Goal: Transaction & Acquisition: Purchase product/service

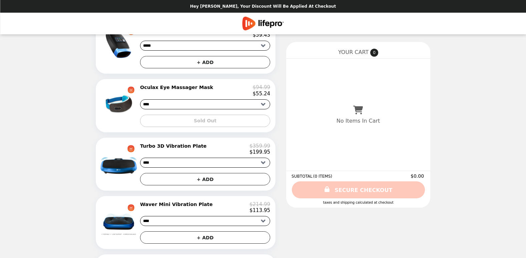
scroll to position [167, 0]
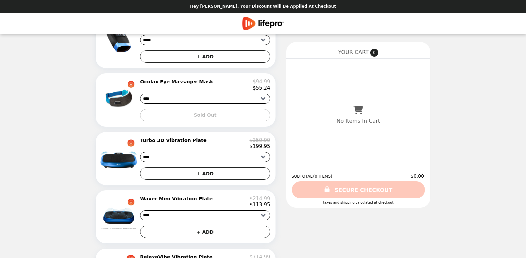
click at [214, 99] on div "Oculax Eye Massager Mask $94.99 $55.24 **** **** Sold Out" at bounding box center [205, 100] width 130 height 42
click at [186, 85] on h2 "Oculax Eye Massager Mask" at bounding box center [178, 82] width 76 height 6
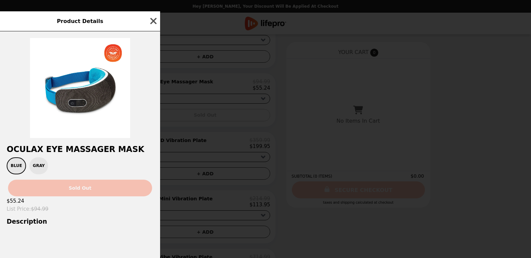
click at [152, 20] on icon "button" at bounding box center [154, 21] width 10 height 10
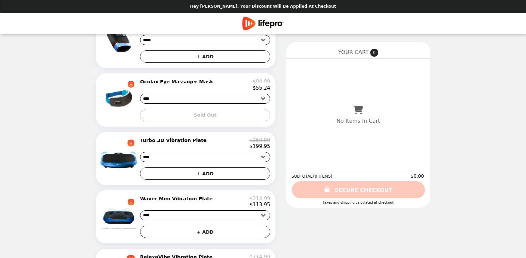
click at [174, 85] on h2 "Oculax Eye Massager Mask" at bounding box center [178, 82] width 76 height 6
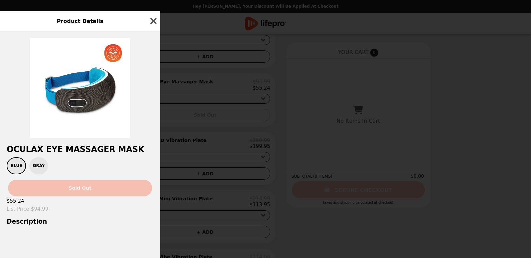
click at [174, 88] on div "Product Details Oculax Eye Massager Mask Blue Gray Sold Out $55.24 List Price :…" at bounding box center [265, 129] width 531 height 258
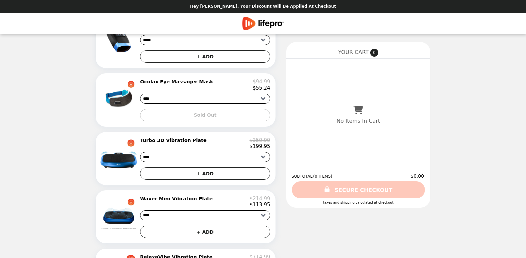
click at [250, 116] on div "Sold Out" at bounding box center [205, 113] width 130 height 18
click at [139, 112] on img at bounding box center [119, 97] width 39 height 37
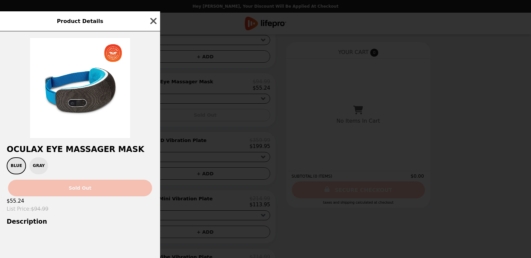
drag, startPoint x: 152, startPoint y: 17, endPoint x: 199, endPoint y: 49, distance: 57.4
click at [154, 19] on icon "button" at bounding box center [154, 21] width 10 height 10
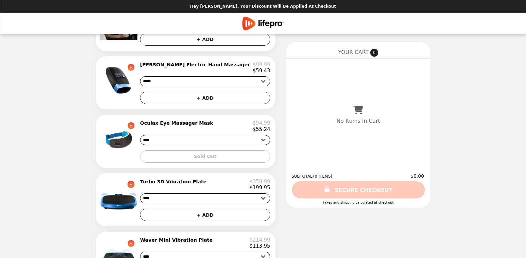
scroll to position [0, 0]
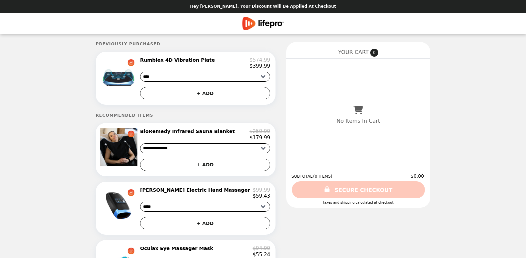
click at [376, 111] on div "No Items In Cart" at bounding box center [358, 115] width 144 height 112
